Goal: Task Accomplishment & Management: Use online tool/utility

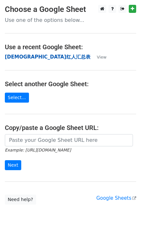
click at [21, 57] on strong "[DEMOGRAPHIC_DATA]红人汇总表" at bounding box center [47, 57] width 85 height 6
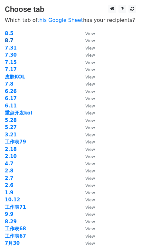
click at [8, 40] on strong "8.7" at bounding box center [9, 41] width 9 height 6
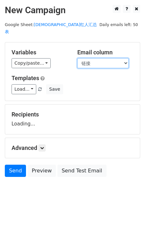
click at [100, 58] on select "DATE KOL ID KOL层级 预估GMV 国家/地区（国家二位代码） 播放量（W） 粉丝量(/W) 链接 YTB 邮箱 PIC 状态 cps/付费 备注…" at bounding box center [102, 63] width 51 height 10
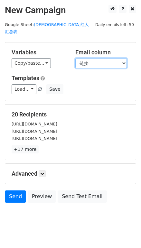
click at [97, 58] on select "DATE KOL ID KOL层级 预估GMV 国家/地区（国家二位代码） 播放量（W） 粉丝量(/W) 链接 YTB 邮箱 PIC 状态 cps/付费 备注…" at bounding box center [100, 63] width 51 height 10
select select "邮箱"
click at [75, 58] on select "DATE KOL ID KOL层级 预估GMV 国家/地区（国家二位代码） 播放量（W） 粉丝量(/W) 链接 YTB 邮箱 PIC 状态 cps/付费 备注…" at bounding box center [100, 63] width 51 height 10
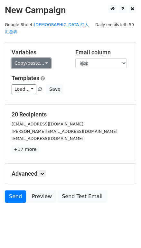
click at [39, 58] on link "Copy/paste..." at bounding box center [31, 63] width 39 height 10
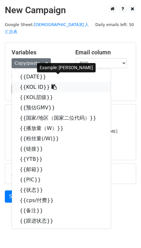
click at [40, 82] on link "{{KOL ID}}" at bounding box center [61, 87] width 99 height 10
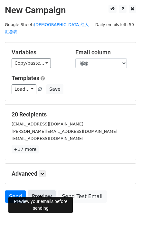
click at [45, 192] on link "Preview" at bounding box center [42, 196] width 28 height 12
